Goal: Task Accomplishment & Management: Manage account settings

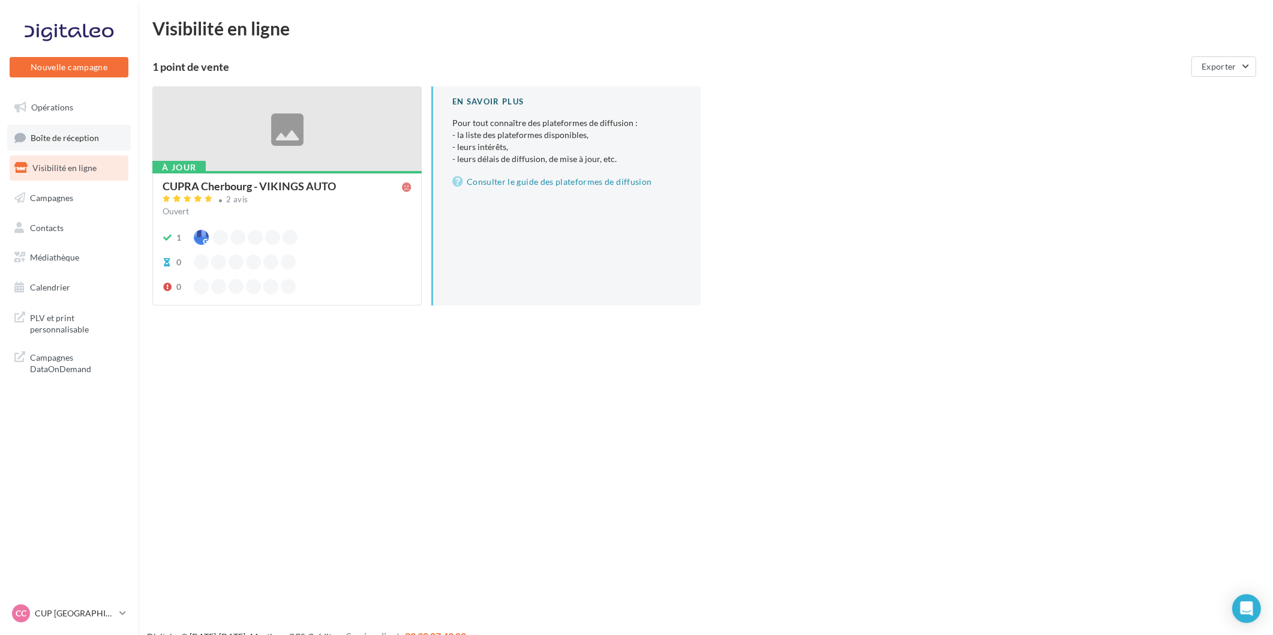
click at [68, 142] on span "Boîte de réception" at bounding box center [65, 137] width 68 height 10
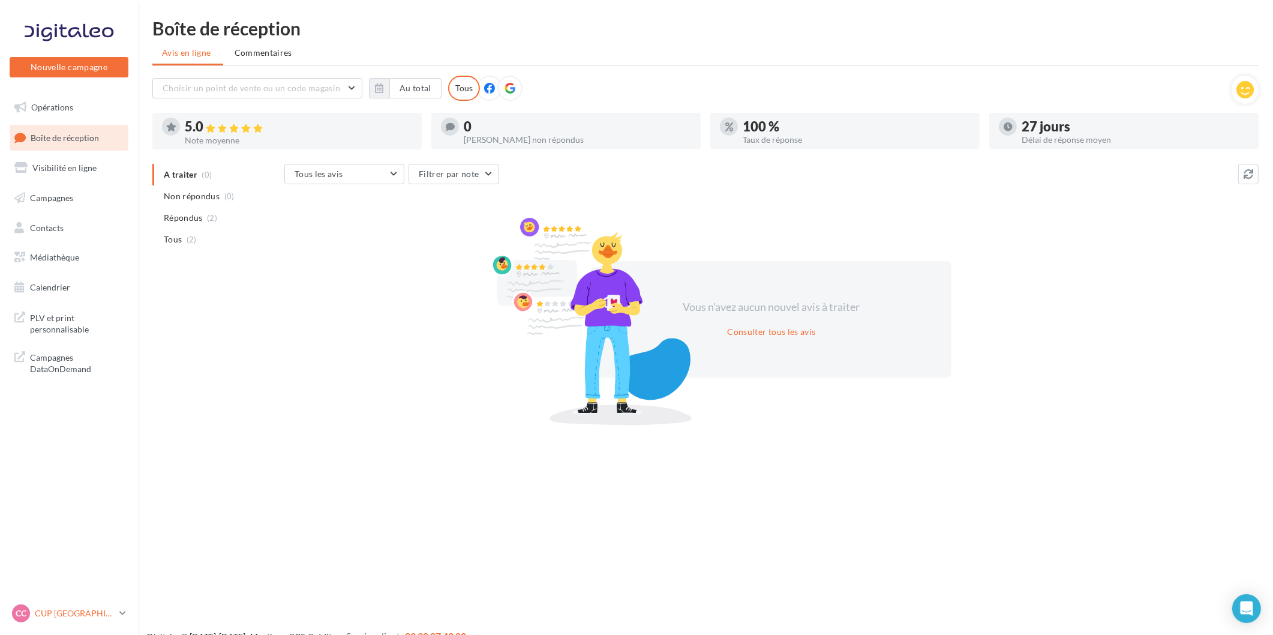
click at [86, 616] on p "CUP [GEOGRAPHIC_DATA]" at bounding box center [75, 613] width 80 height 12
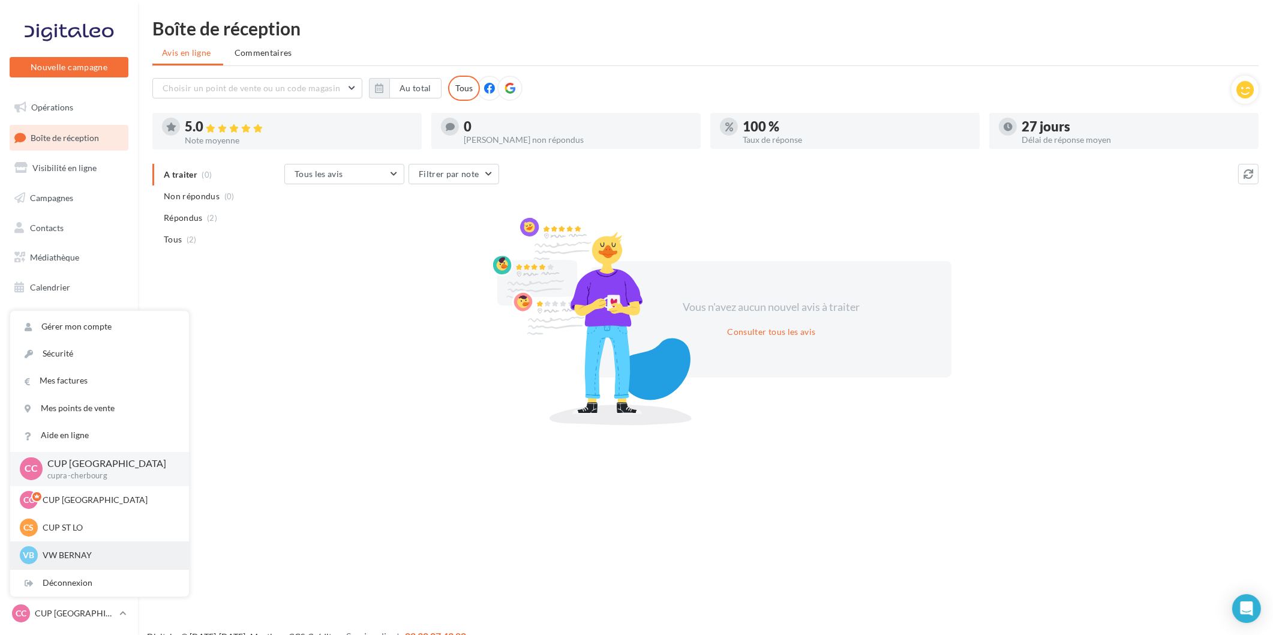
click at [95, 548] on div "VB VW BERNAY vw-ber-vau" at bounding box center [100, 555] width 160 height 18
click at [108, 588] on div "Déconnexion" at bounding box center [99, 582] width 179 height 27
